Goal: Find specific page/section: Find specific page/section

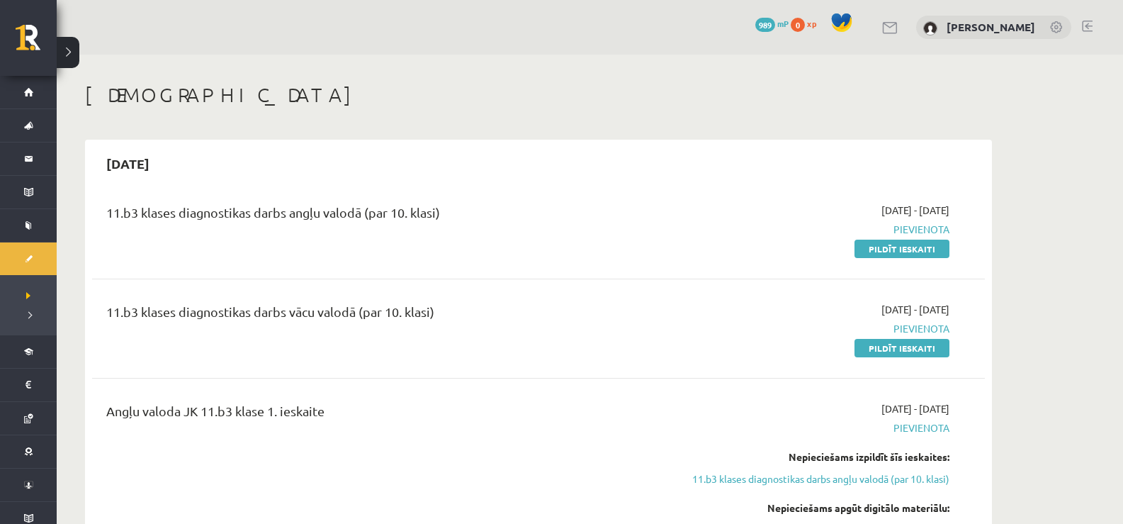
click at [775, 24] on span "989" at bounding box center [766, 25] width 20 height 14
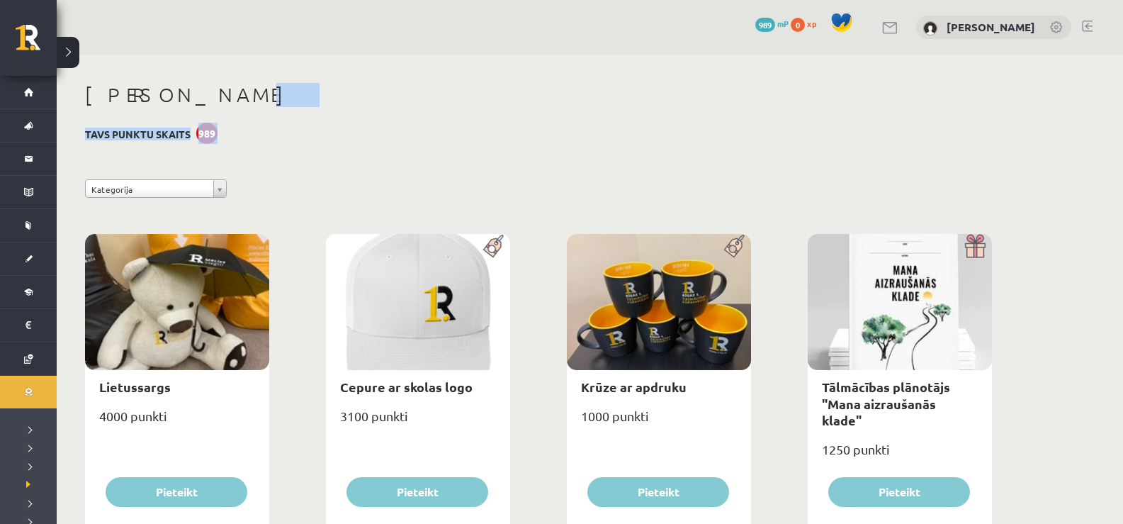
drag, startPoint x: 476, startPoint y: 98, endPoint x: 550, endPoint y: 191, distance: 119.1
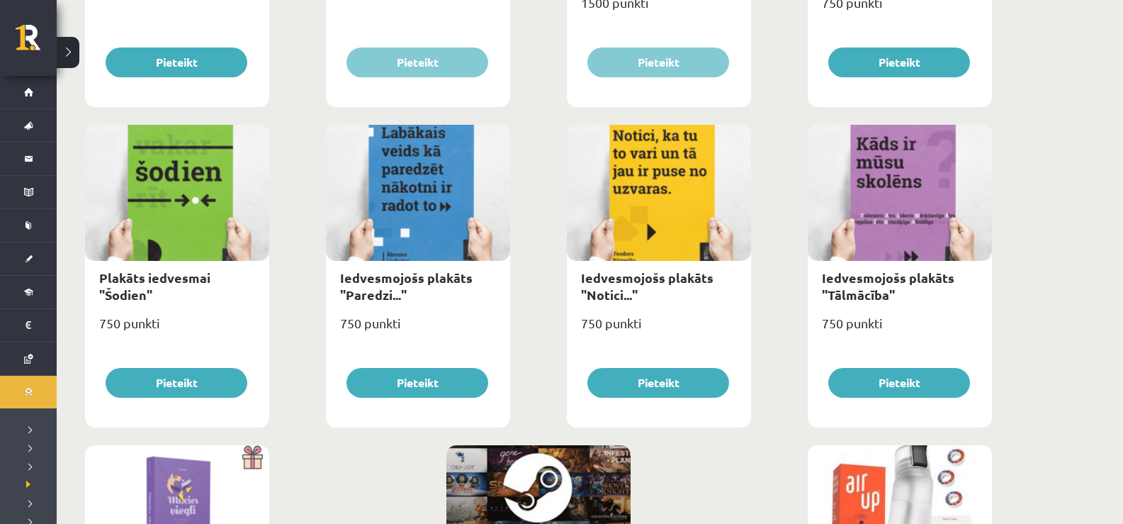
scroll to position [1370, 0]
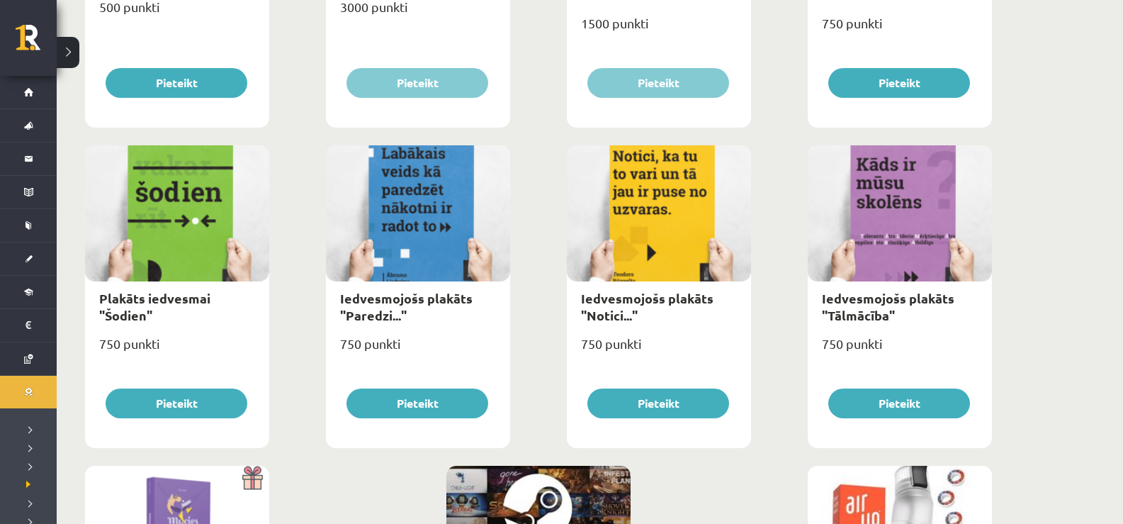
click at [860, 233] on div at bounding box center [900, 213] width 184 height 136
drag, startPoint x: 857, startPoint y: 220, endPoint x: 881, endPoint y: 232, distance: 27.3
click at [881, 232] on div at bounding box center [900, 213] width 184 height 136
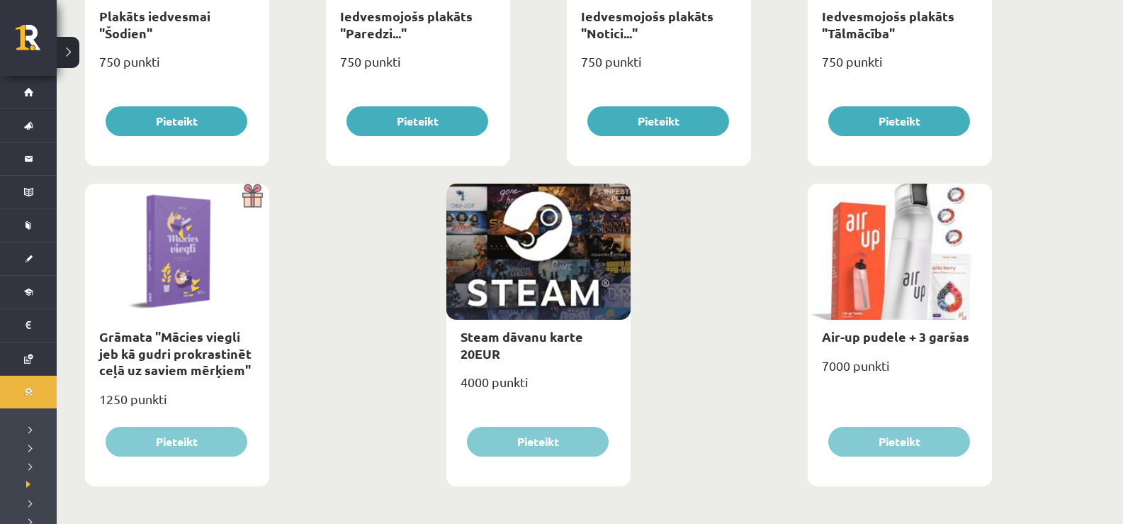
scroll to position [1654, 0]
